Goal: Task Accomplishment & Management: Manage account settings

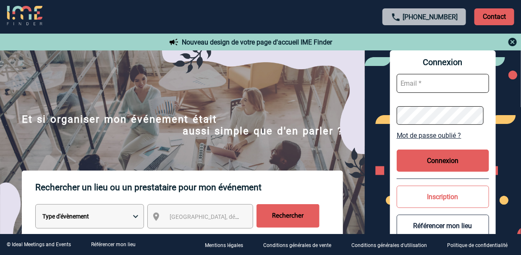
type input "[EMAIL_ADDRESS][DOMAIN_NAME]"
click at [446, 158] on button "Connexion" at bounding box center [443, 160] width 92 height 22
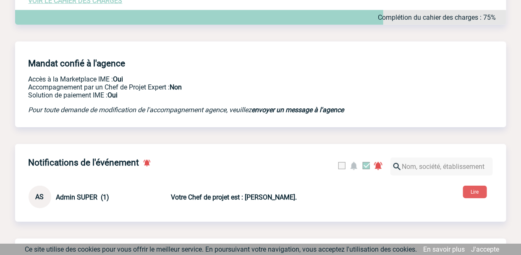
scroll to position [167, 0]
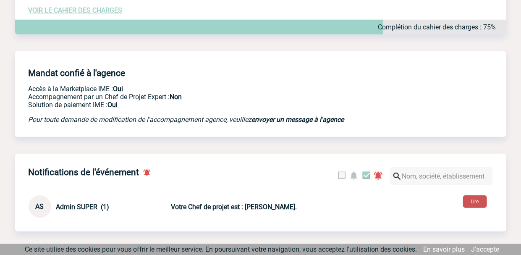
click at [467, 206] on button "Lire" at bounding box center [475, 201] width 24 height 13
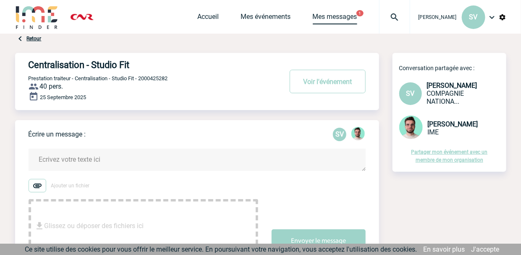
click at [333, 17] on link "Mes messages" at bounding box center [335, 19] width 44 height 12
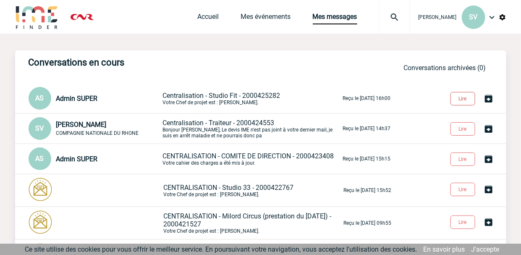
click at [464, 99] on button "Lire" at bounding box center [462, 98] width 25 height 13
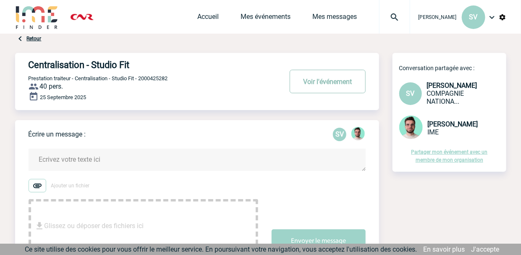
click at [333, 79] on button "Voir l'événement" at bounding box center [328, 81] width 76 height 23
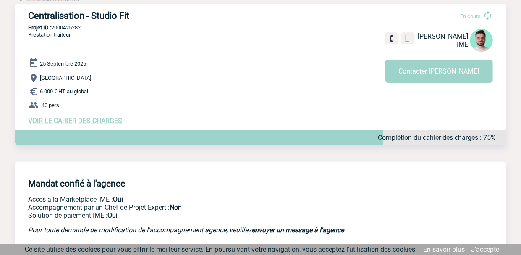
scroll to position [42, 0]
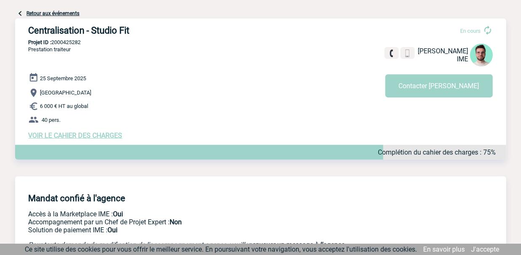
click at [80, 132] on div "25 Septembre 2025 Lyon 6 000 € HT au global 40 pers. VOIR LE CAHIER DES CHARGES…" at bounding box center [268, 106] width 478 height 67
click at [80, 136] on span "VOIR LE CAHIER DES CHARGES" at bounding box center [76, 135] width 94 height 8
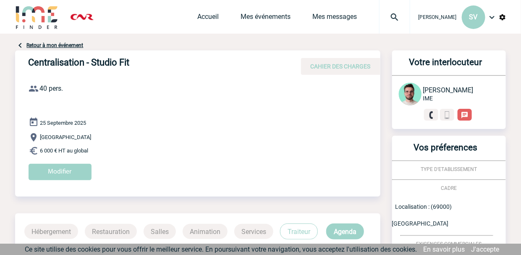
click at [55, 44] on link "Retour à mon événement" at bounding box center [55, 45] width 57 height 6
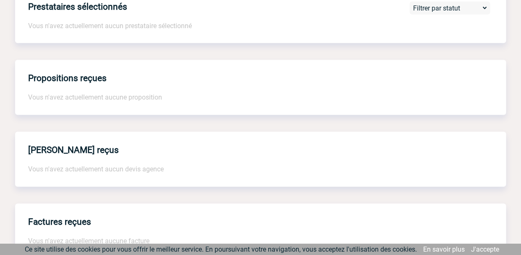
scroll to position [517, 0]
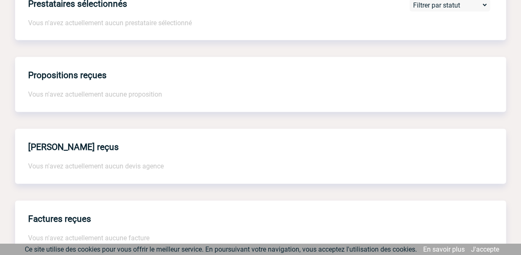
click at [55, 170] on p "Vous n'avez actuellement aucun devis agence" at bounding box center [268, 166] width 478 height 8
drag, startPoint x: 61, startPoint y: 161, endPoint x: 61, endPoint y: 167, distance: 5.9
click at [61, 167] on div "Devis reçus Vous n'avez actuellement aucun devis agence" at bounding box center [260, 156] width 491 height 55
click at [222, 170] on p "Vous n'avez actuellement aucun devis agence" at bounding box center [268, 166] width 478 height 8
click at [91, 154] on div "Devis reçus Vous n'avez actuellement aucun devis agence" at bounding box center [260, 156] width 491 height 55
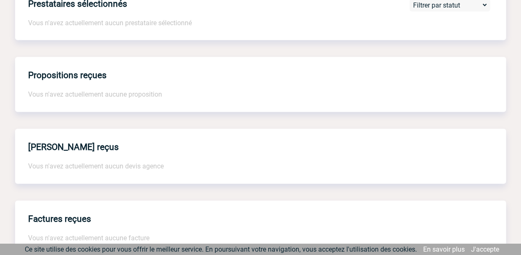
click at [53, 168] on p "Vous n'avez actuellement aucun devis agence" at bounding box center [268, 166] width 478 height 8
click at [30, 170] on p "Vous n'avez actuellement aucun devis agence" at bounding box center [268, 166] width 478 height 8
click at [93, 151] on div "Devis reçus Vous n'avez actuellement aucun devis agence" at bounding box center [260, 156] width 491 height 55
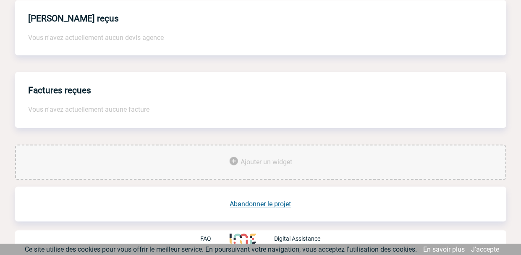
scroll to position [650, 0]
click at [50, 107] on span "Vous n'avez actuellement aucune facture" at bounding box center [89, 109] width 121 height 8
click at [34, 39] on p "Vous n'avez actuellement aucun devis agence" at bounding box center [268, 38] width 478 height 8
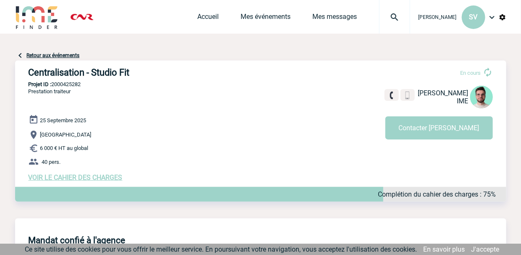
scroll to position [0, 0]
click at [491, 17] on img at bounding box center [492, 17] width 10 height 10
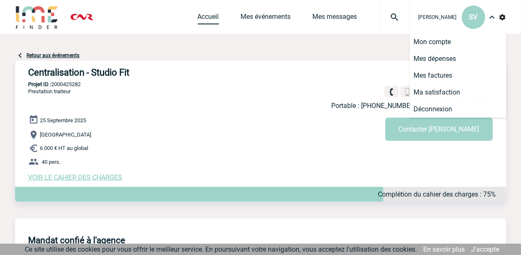
click at [205, 20] on link "Accueil" at bounding box center [208, 19] width 21 height 12
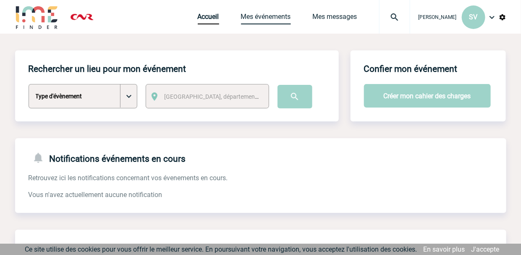
click at [271, 19] on link "Mes événements" at bounding box center [266, 19] width 50 height 12
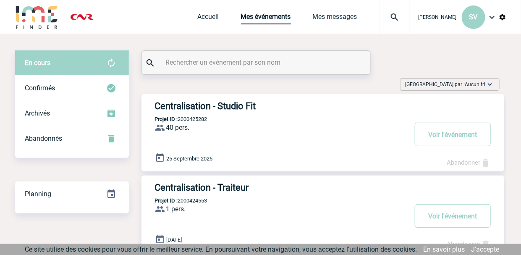
click at [236, 116] on div "Centralisation - Studio Fit Projet ID : 2000425282 40 pers. ProjetID : 20004252…" at bounding box center [322, 132] width 363 height 77
click at [440, 132] on button "Voir l'événement" at bounding box center [453, 134] width 76 height 23
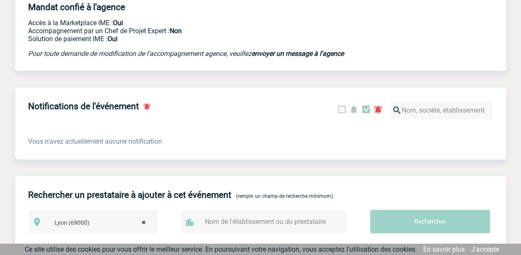
scroll to position [237, 0]
